Goal: Task Accomplishment & Management: Manage account settings

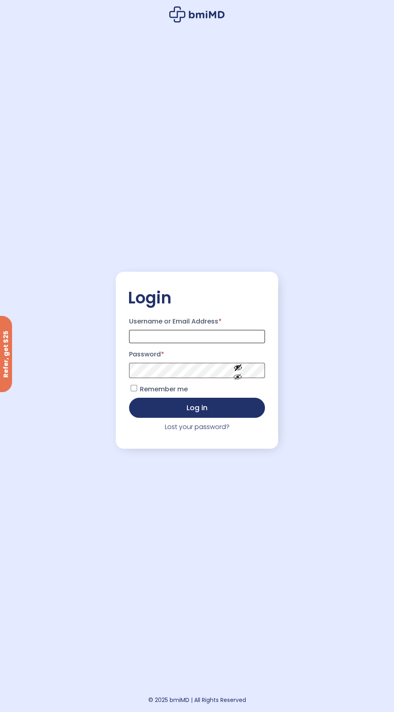
click at [211, 343] on input "Username or Email Address *" at bounding box center [197, 336] width 136 height 13
type input "**********"
click at [129, 398] on button "Log in" at bounding box center [197, 408] width 136 height 20
click at [221, 417] on button "Log in" at bounding box center [197, 407] width 136 height 20
